Goal: Task Accomplishment & Management: Manage account settings

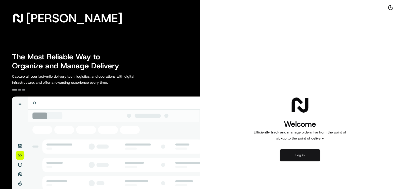
click at [299, 155] on button "Log in" at bounding box center [300, 155] width 40 height 12
click at [288, 153] on button "Log in" at bounding box center [300, 155] width 40 height 12
click at [291, 153] on button "Log in" at bounding box center [300, 155] width 40 height 12
